Goal: Task Accomplishment & Management: Use online tool/utility

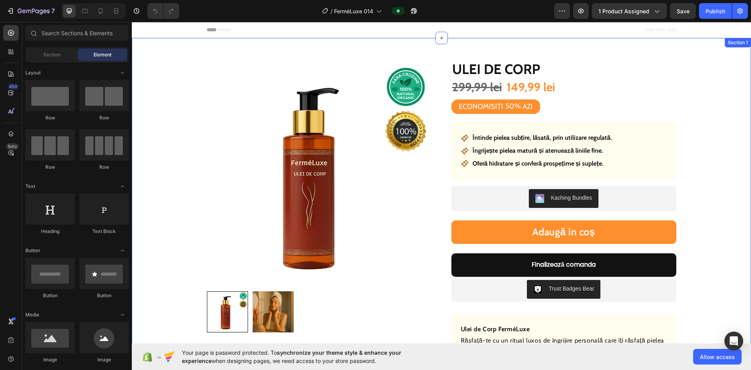
click at [146, 208] on div "Product Images Row Ulei de Corp Product Title 299,99 lei Product Price Product …" at bounding box center [441, 294] width 619 height 513
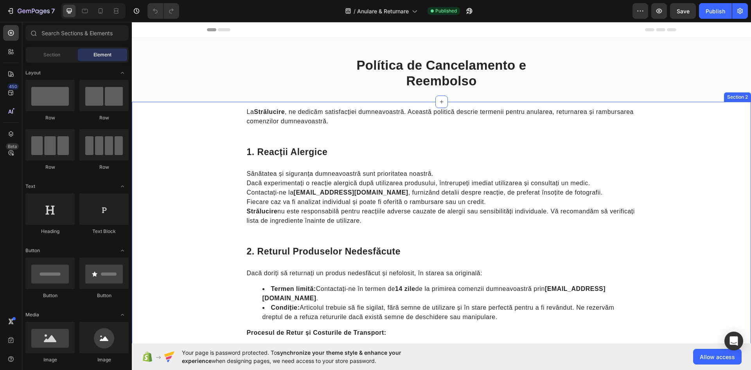
drag, startPoint x: 171, startPoint y: 244, endPoint x: 371, endPoint y: 86, distance: 254.9
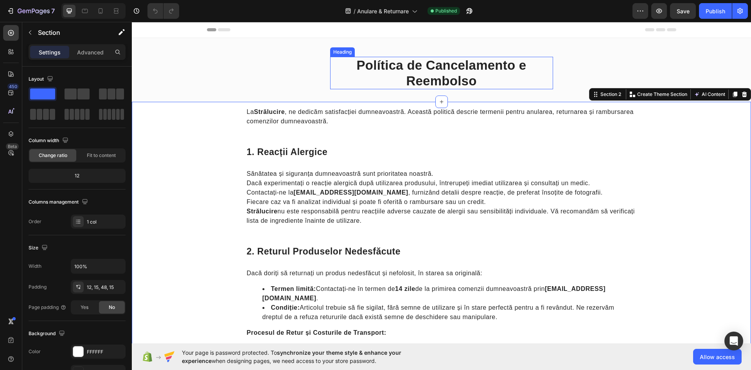
click at [417, 72] on strong "Política de Cancelamento e Reembolso" at bounding box center [442, 73] width 170 height 30
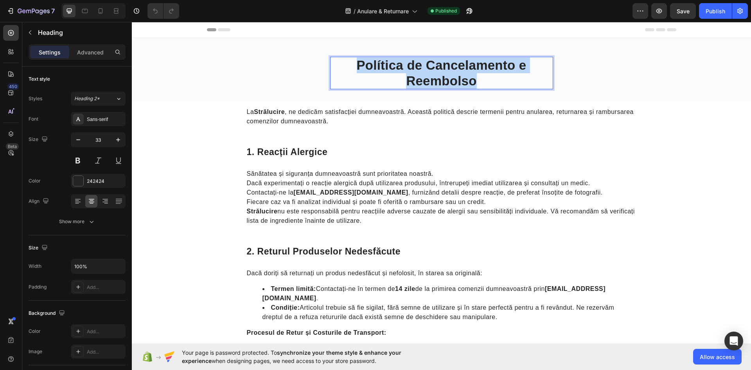
click at [417, 72] on strong "Política de Cancelamento e Reembolso" at bounding box center [442, 73] width 170 height 30
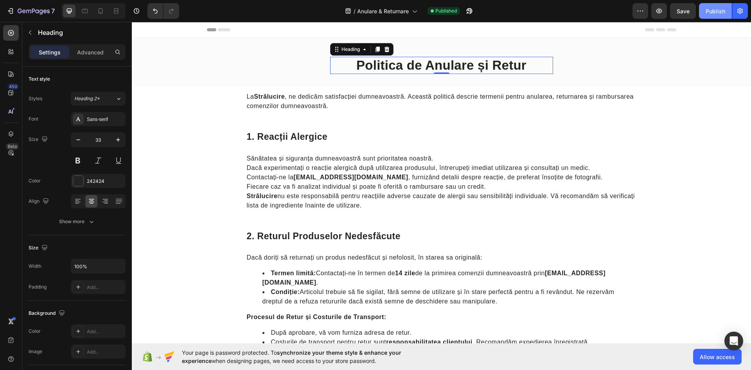
click at [717, 15] on div "Publish" at bounding box center [716, 11] width 20 height 8
click at [747, 16] on button "button" at bounding box center [740, 11] width 16 height 16
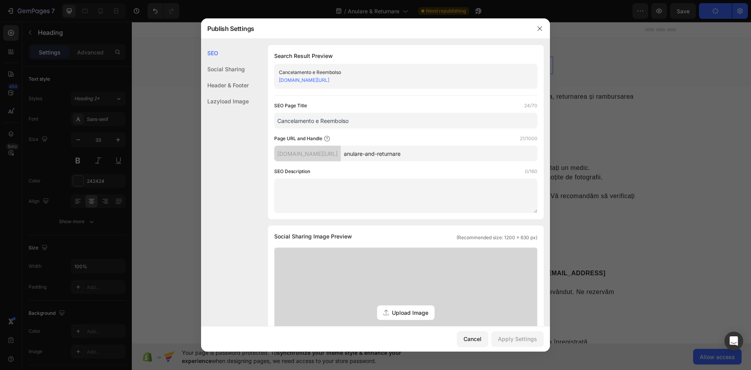
click at [237, 85] on div "Header & Footer" at bounding box center [225, 85] width 48 height 16
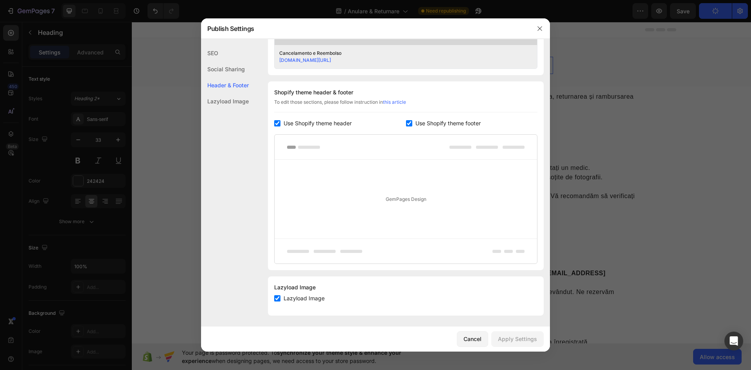
scroll to position [333, 0]
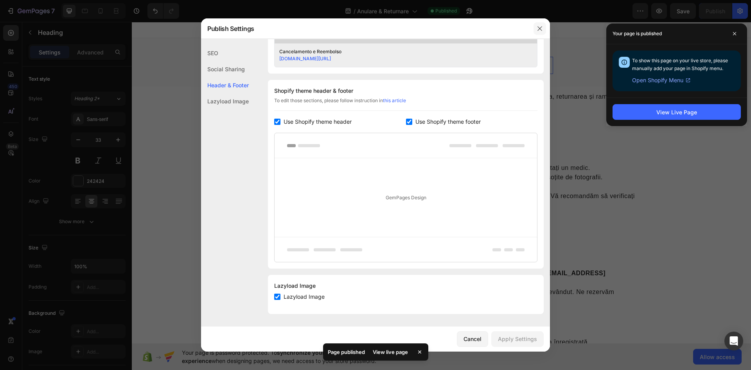
click at [540, 27] on icon "button" at bounding box center [540, 28] width 6 height 6
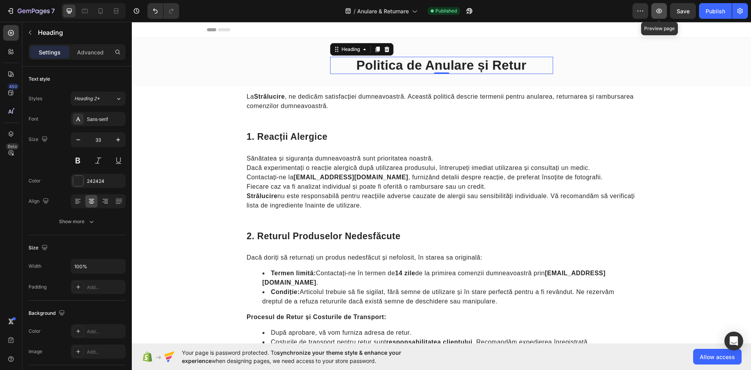
click at [658, 7] on icon "button" at bounding box center [659, 11] width 8 height 8
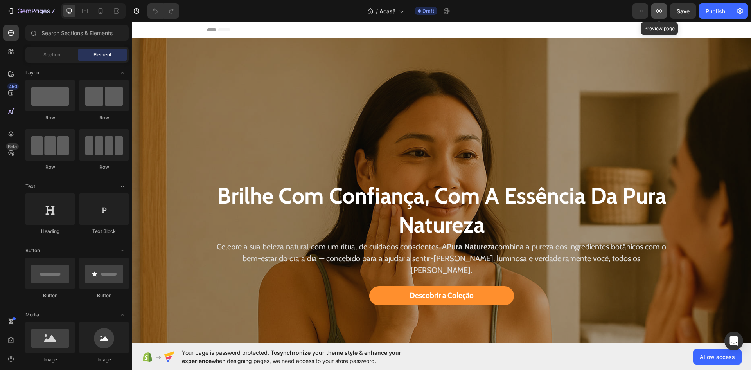
click at [657, 13] on icon "button" at bounding box center [659, 11] width 8 height 8
